Goal: Information Seeking & Learning: Learn about a topic

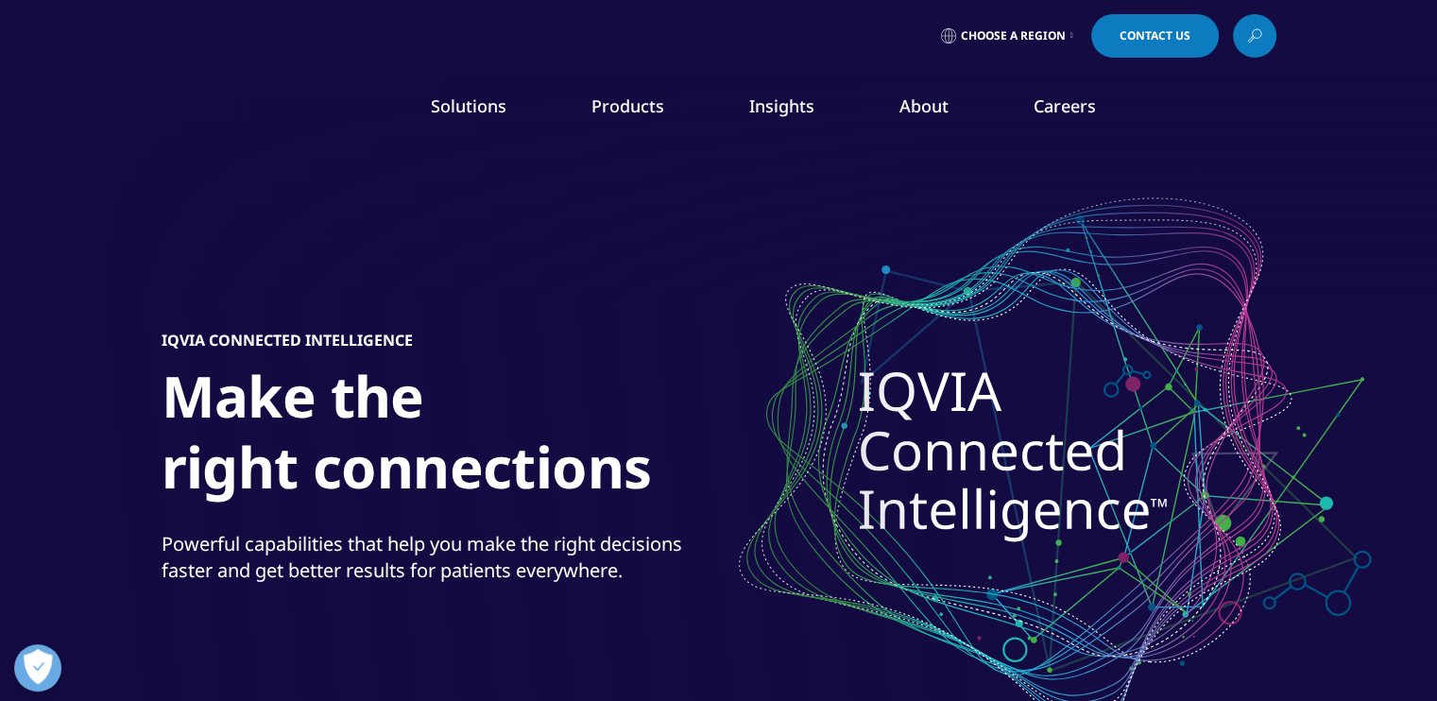
drag, startPoint x: 0, startPoint y: 0, endPoint x: 254, endPoint y: 113, distance: 278.4
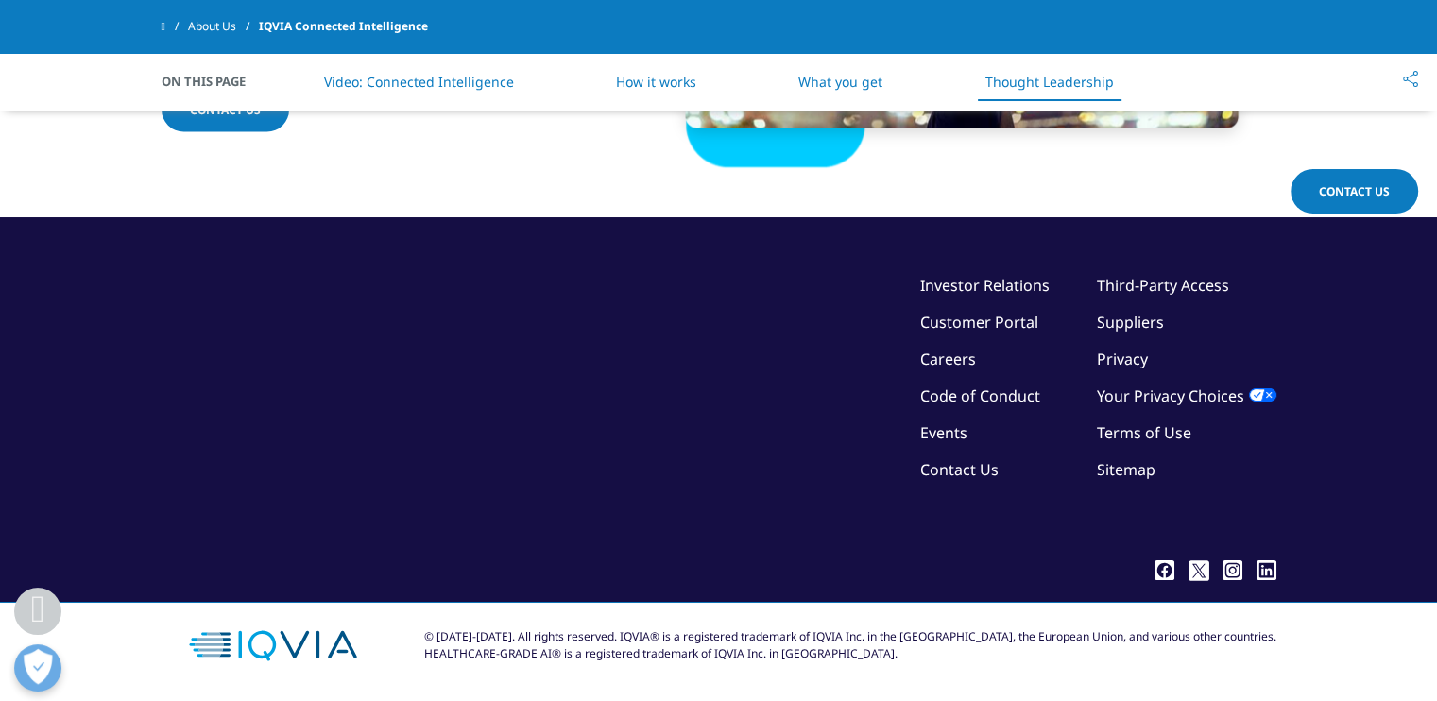
scroll to position [4161, 0]
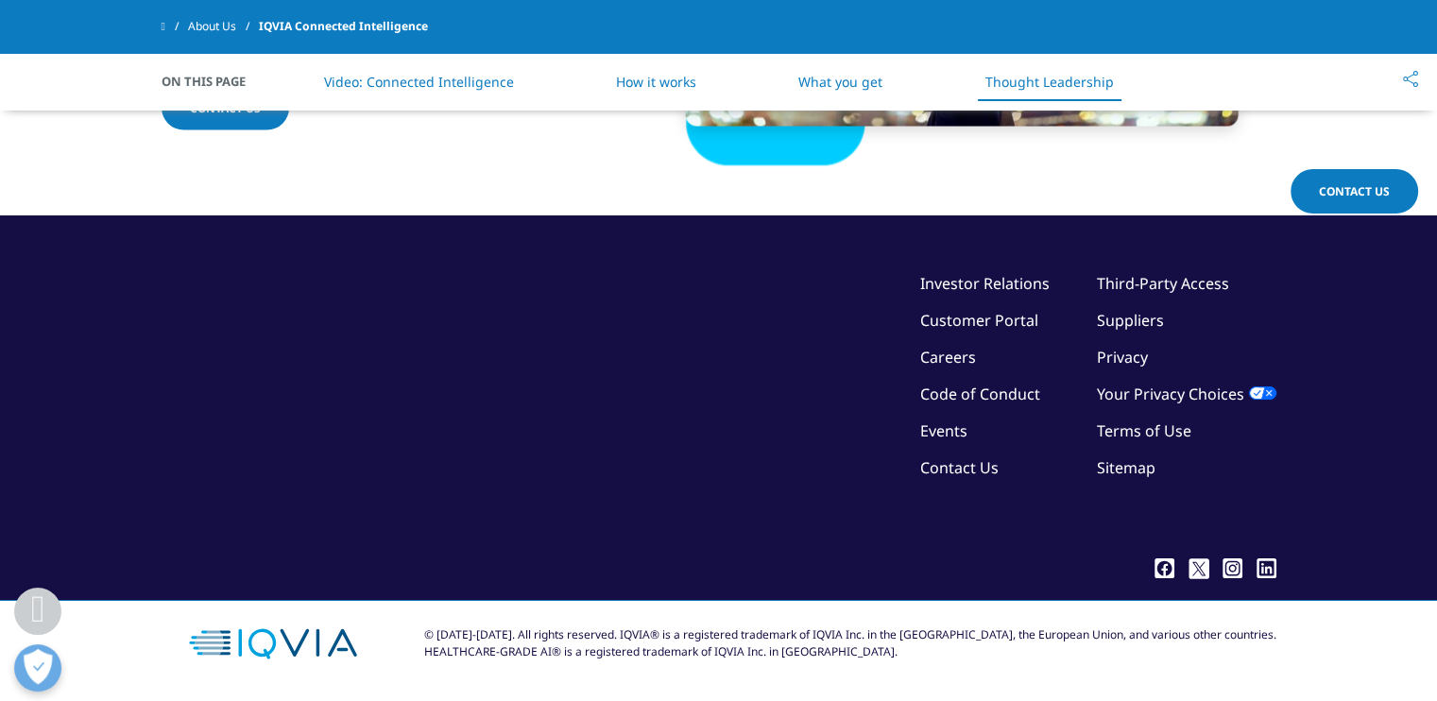
click at [215, 34] on link "About Us" at bounding box center [223, 26] width 71 height 34
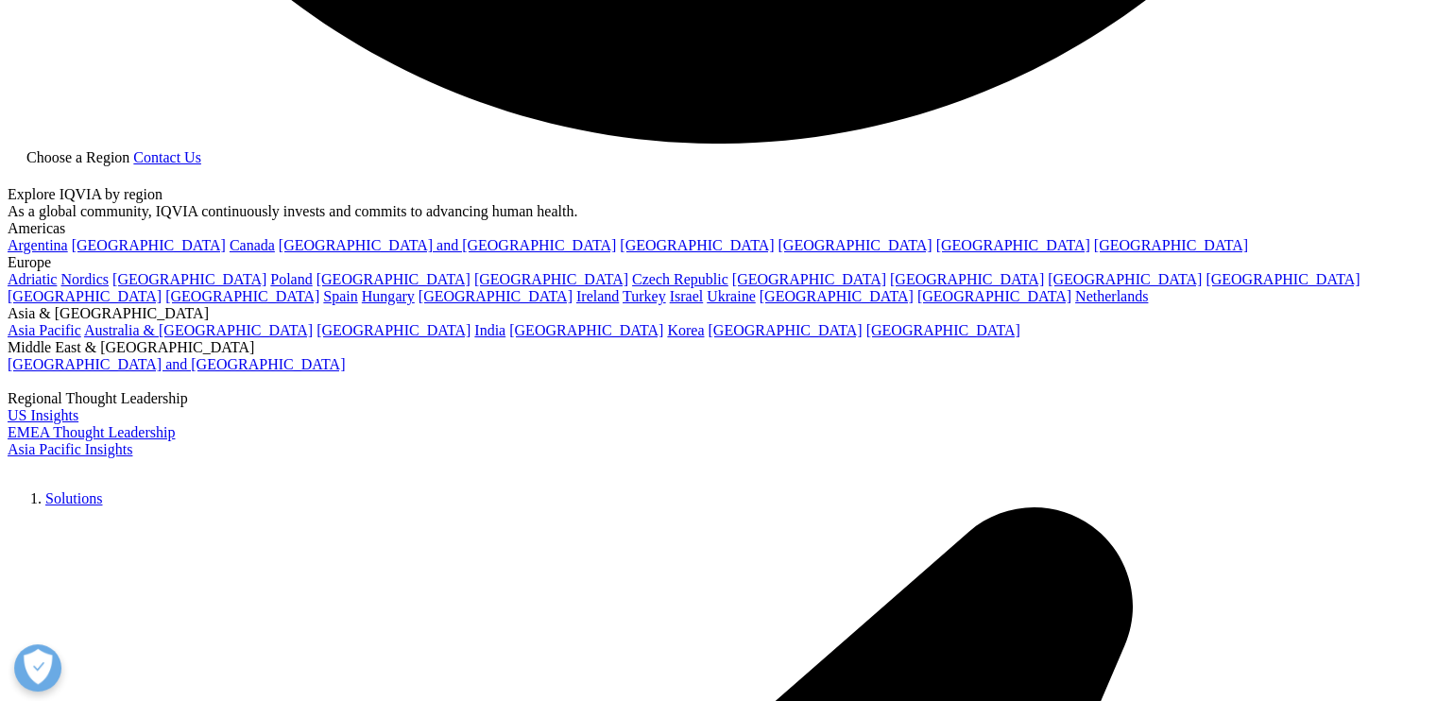
scroll to position [4725, 0]
